Goal: Submit feedback/report problem

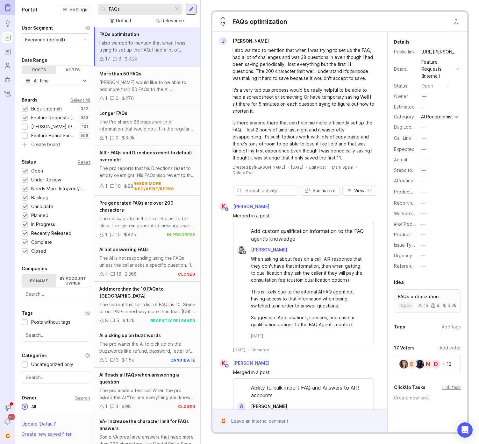
click at [126, 9] on input "FAQs" at bounding box center [140, 9] width 62 height 7
click at [178, 8] on div at bounding box center [177, 9] width 8 height 8
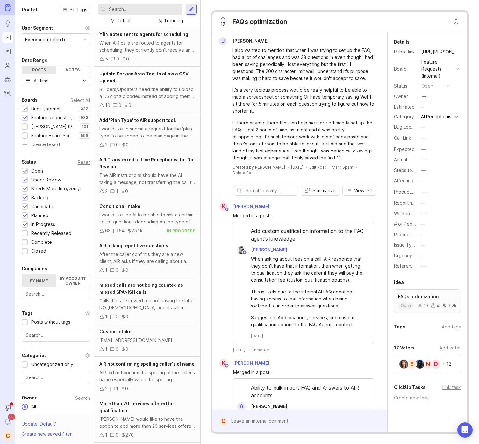
type input "e"
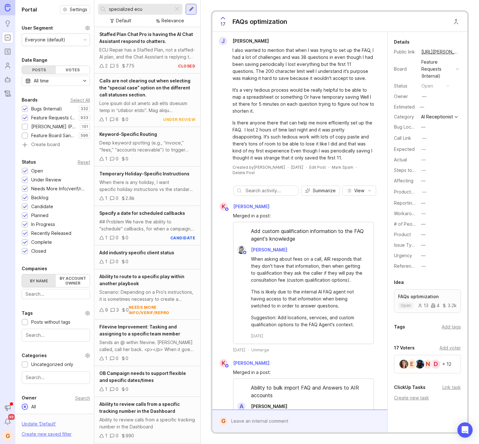
type input "specialized ecu"
click at [139, 36] on span "Staffed Plan Chat Pro is having the AI Chat Assistant respond to chatters." at bounding box center [146, 38] width 94 height 12
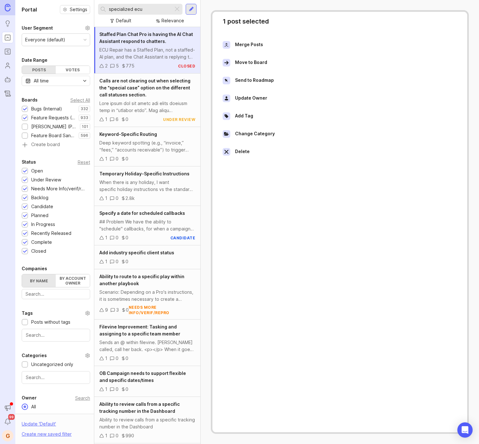
click at [126, 52] on div "ECU Repair has a Staffed Plan, not a staffed-AI plan, and the Chat Assistant is…" at bounding box center [147, 53] width 96 height 14
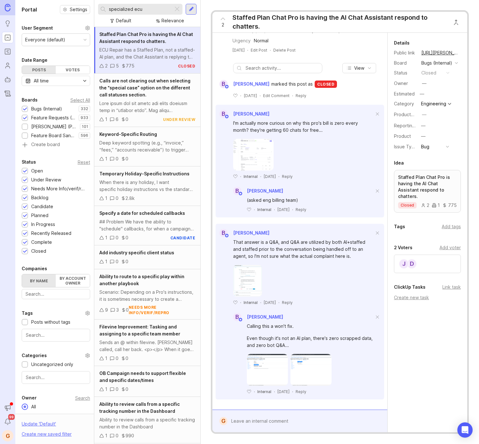
scroll to position [164, 0]
click at [246, 281] on img at bounding box center [247, 281] width 29 height 32
click at [429, 260] on div "D J" at bounding box center [427, 264] width 67 height 18
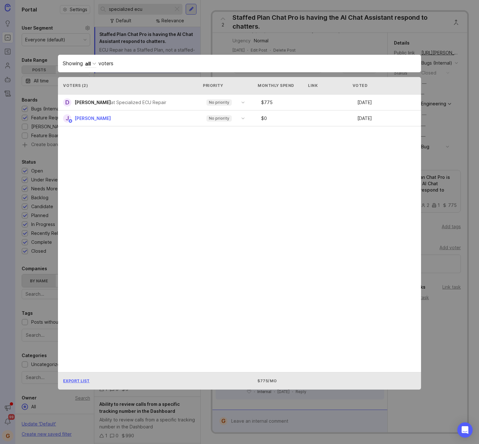
click at [119, 101] on div "at Specialized ECU Repair" at bounding box center [138, 102] width 55 height 7
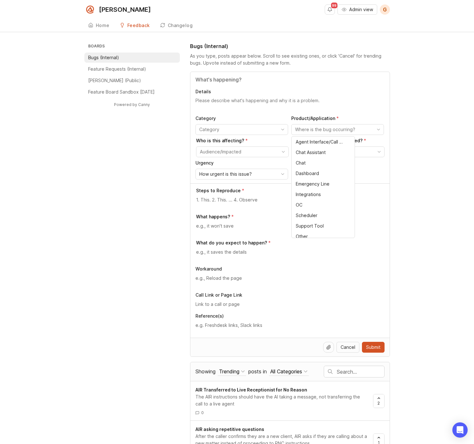
click at [311, 130] on input "toggle menu" at bounding box center [334, 129] width 78 height 7
click at [306, 163] on span "Chat" at bounding box center [302, 162] width 12 height 7
type input "Chat"
click at [215, 150] on input "toggle menu" at bounding box center [239, 151] width 78 height 7
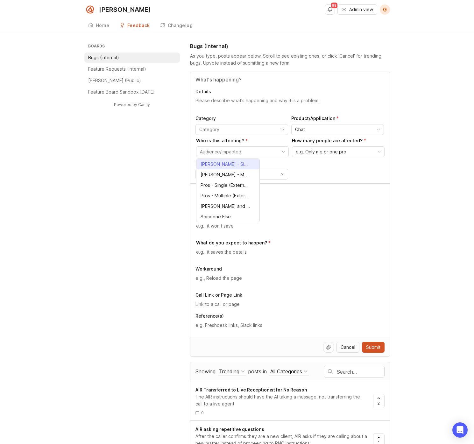
click at [220, 162] on span "Smith.ai - Single (Internal)" at bounding box center [225, 164] width 49 height 7
click at [221, 151] on input "Smith.ai - Single (Internal)" at bounding box center [239, 151] width 78 height 7
click at [284, 151] on icon "toggle icon" at bounding box center [283, 151] width 10 height 5
click at [243, 184] on span "Pros - Single (External)" at bounding box center [225, 185] width 48 height 7
type input "Pros - Single (External)"
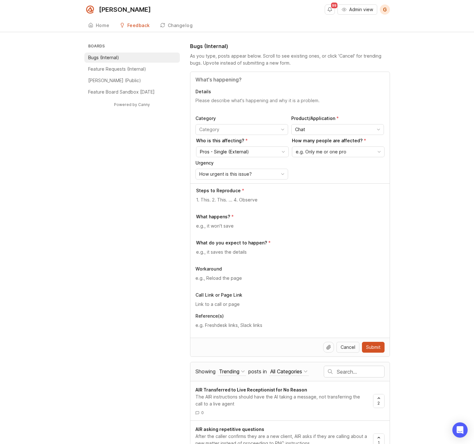
click at [231, 176] on span "How urgent is this issue?" at bounding box center [225, 174] width 53 height 7
click at [214, 212] on li "Normal" at bounding box center [227, 207] width 63 height 11
click at [221, 202] on textarea at bounding box center [290, 199] width 188 height 7
click at [219, 95] on div "Details Category Product/Application Chat Who is this affecting? Pros - Single …" at bounding box center [289, 127] width 199 height 111
click at [217, 81] on input "Title" at bounding box center [289, 80] width 189 height 8
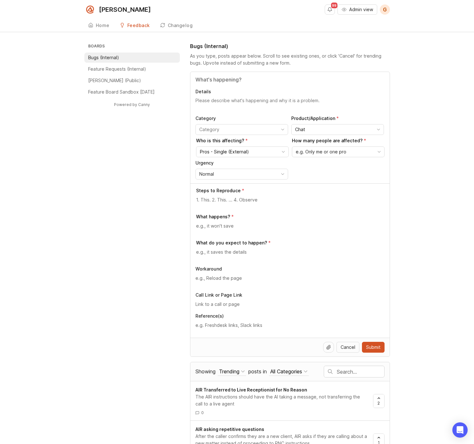
click at [212, 102] on textarea "Details" at bounding box center [289, 103] width 189 height 13
click at [213, 80] on input "Title" at bounding box center [289, 80] width 189 height 8
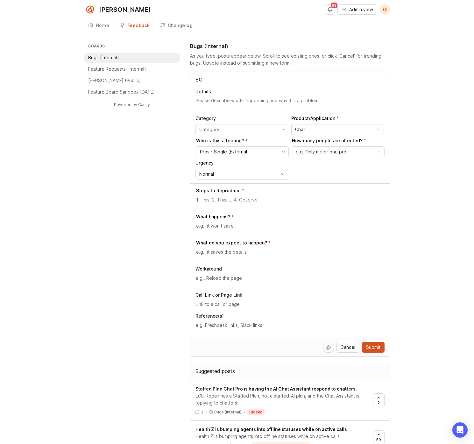
type input "E"
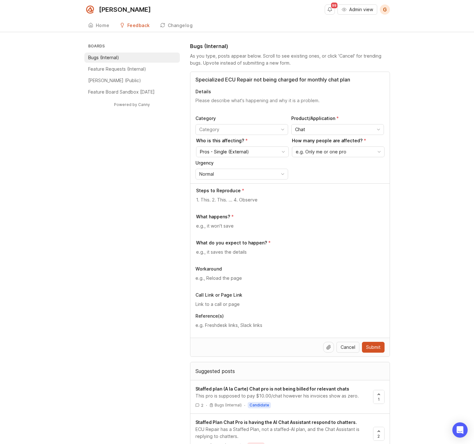
type input "Specialized ECU Repair not being charged for monthly chat plan"
click at [214, 201] on textarea at bounding box center [290, 199] width 188 height 7
click at [207, 132] on input "toggle menu" at bounding box center [238, 129] width 78 height 7
click at [214, 154] on span "Billing" at bounding box center [207, 152] width 15 height 7
type input "Billing"
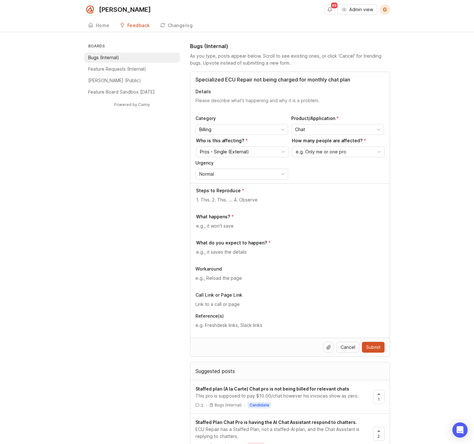
click at [214, 200] on textarea at bounding box center [290, 199] width 188 height 7
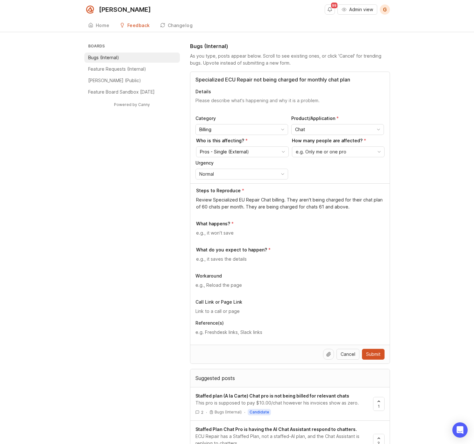
type textarea "Review Specialized EU Repair Chat billing. They aren't being charged for their …"
click at [226, 238] on div at bounding box center [290, 235] width 188 height 12
type textarea "They aren't charged for their first 60 chats per month."
click at [222, 258] on textarea at bounding box center [290, 259] width 188 height 7
type textarea "For them to be charged properly."
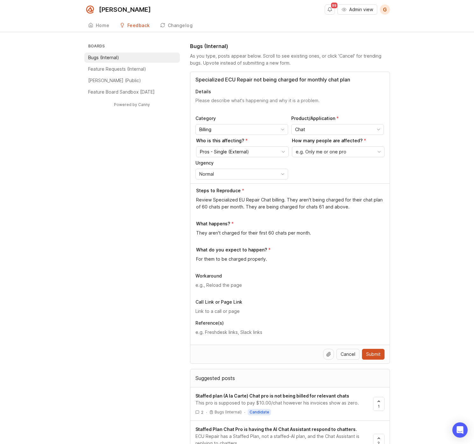
click at [209, 289] on div at bounding box center [289, 288] width 189 height 12
type textarea "N/A"
click at [217, 315] on div "Steps to Reproduce Review Specialized EU Repair Chat billing. They aren't being…" at bounding box center [289, 263] width 199 height 161
click at [218, 313] on input "text" at bounding box center [289, 311] width 189 height 7
paste input "[URL][PERSON_NAME]"
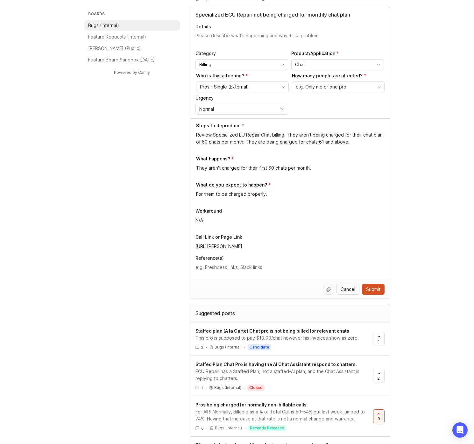
scroll to position [67, 0]
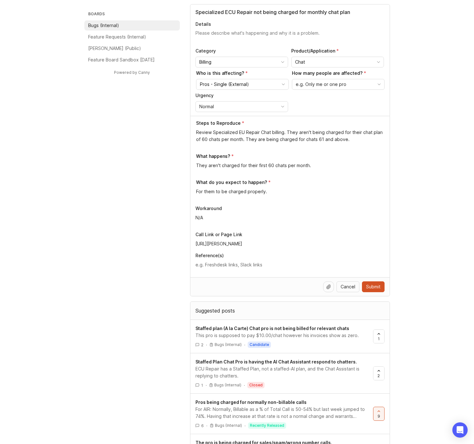
type input "[URL][PERSON_NAME]"
click at [289, 333] on div "This pro is supposed to pay $10.00/chat however his invoices show as zero." at bounding box center [281, 335] width 173 height 7
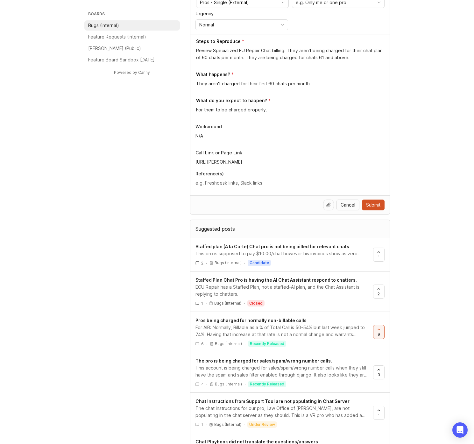
scroll to position [120, 0]
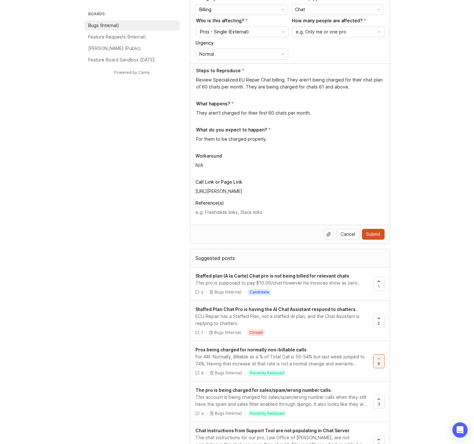
click at [375, 236] on span "Submit" at bounding box center [373, 234] width 14 height 6
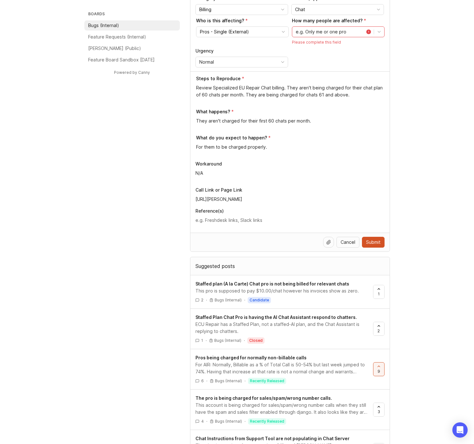
click at [345, 33] on div "e.g. Only me or one pro" at bounding box center [327, 32] width 71 height 10
click at [330, 55] on span "Only me or one pro" at bounding box center [316, 52] width 41 height 7
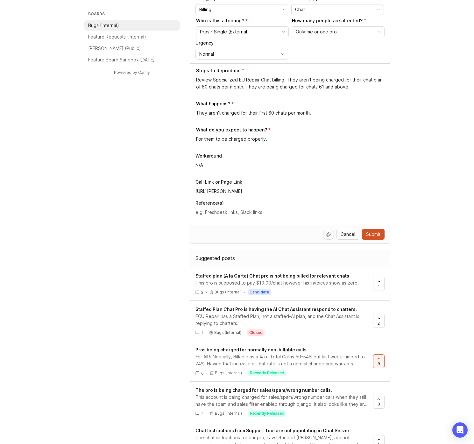
click at [373, 234] on span "Submit" at bounding box center [373, 234] width 14 height 6
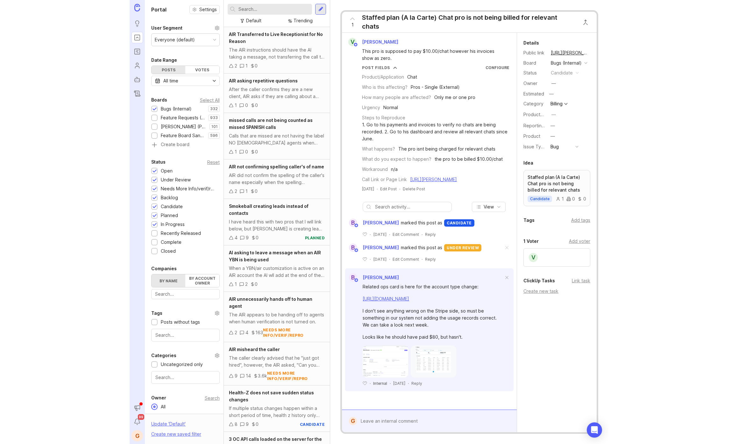
scroll to position [5, 0]
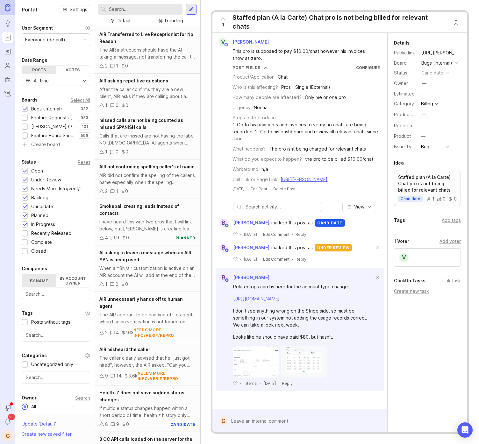
click at [263, 301] on link "https://app.clickup.com/t/86dtnwe5v" at bounding box center [256, 298] width 46 height 5
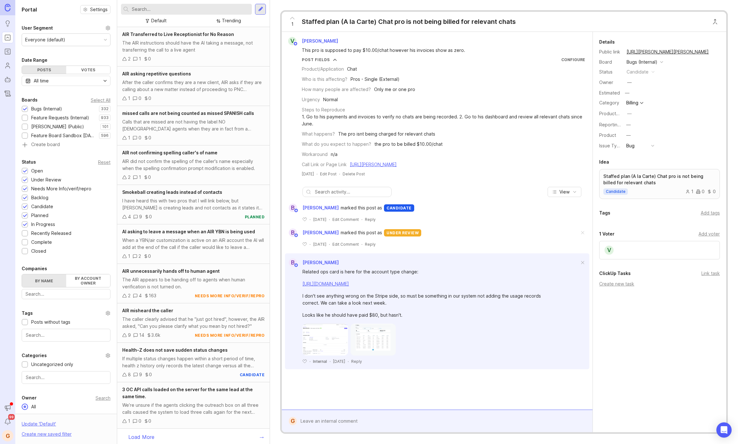
scroll to position [0, 0]
